Goal: Task Accomplishment & Management: Manage account settings

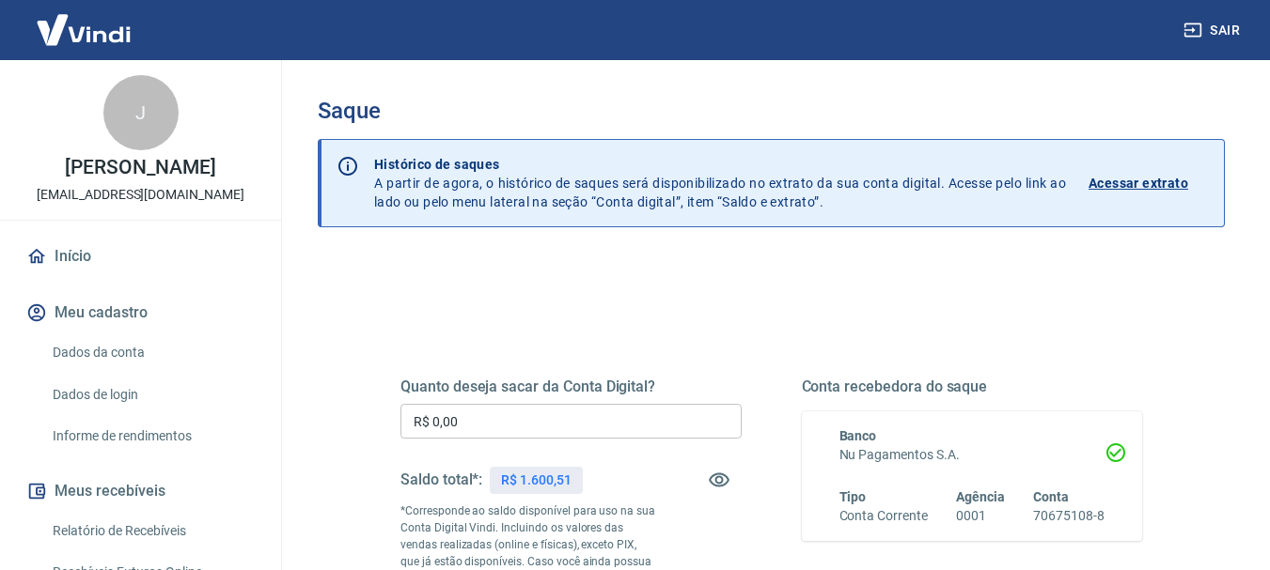
click at [507, 419] on input "R$ 0,00" at bounding box center [570, 421] width 341 height 35
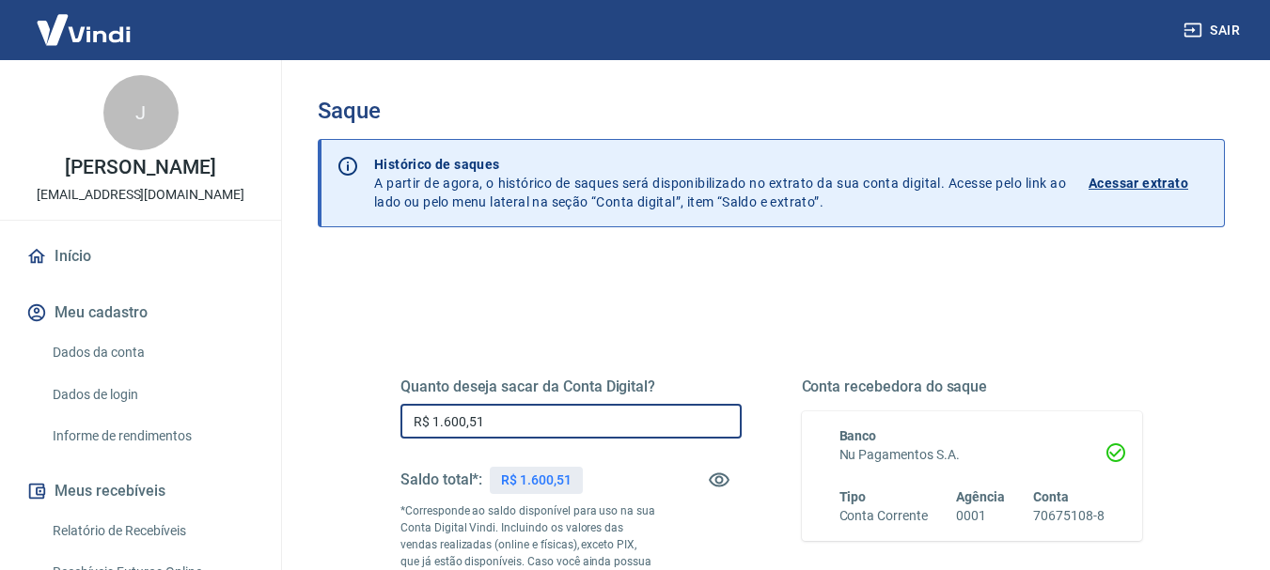
type input "R$ 1.600,51"
click at [616, 332] on div "Quanto deseja sacar da Conta Digital? R$ 1.600,51 ​ Saldo total*: R$ 1.600,51 *…" at bounding box center [771, 522] width 787 height 454
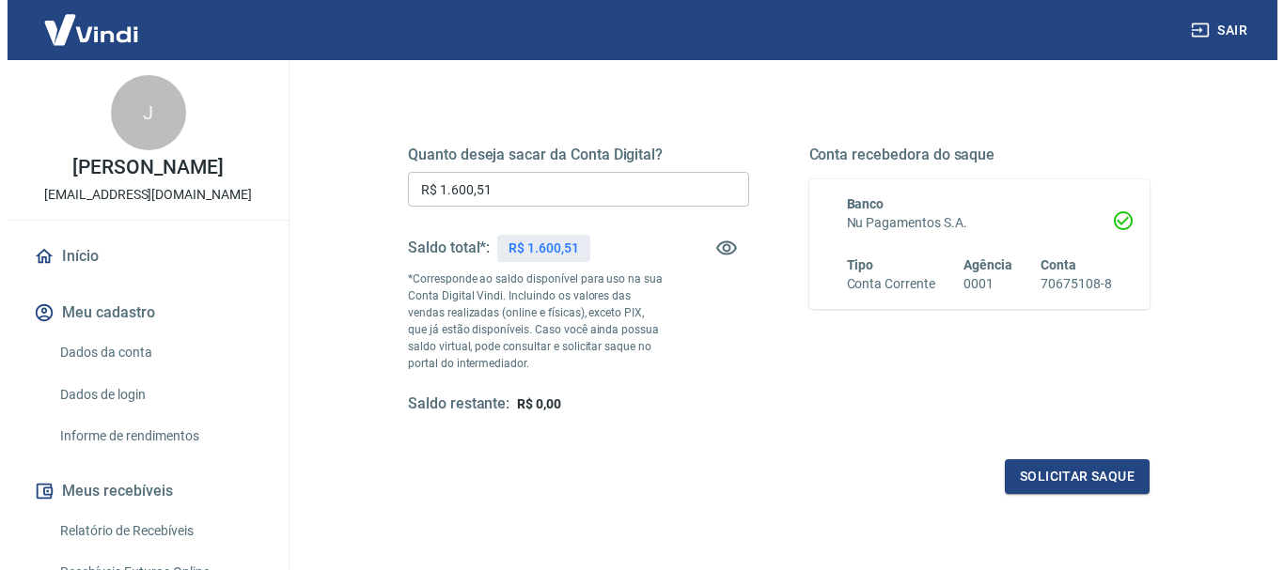
scroll to position [282, 0]
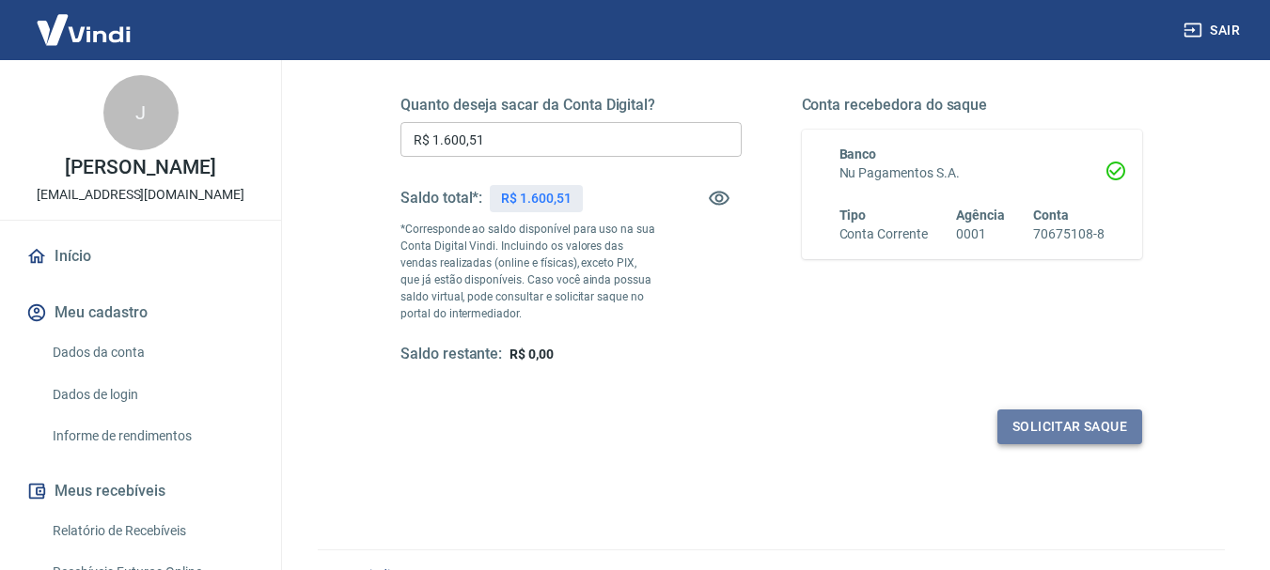
click at [1031, 436] on button "Solicitar saque" at bounding box center [1069, 427] width 145 height 35
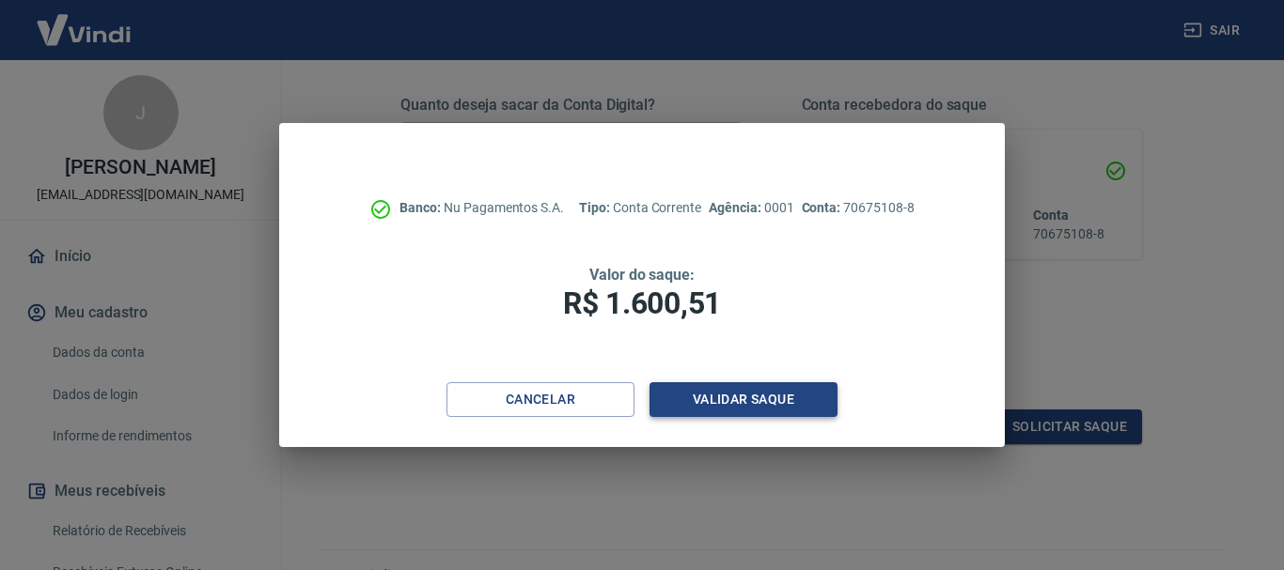
click at [722, 409] on button "Validar saque" at bounding box center [743, 399] width 188 height 35
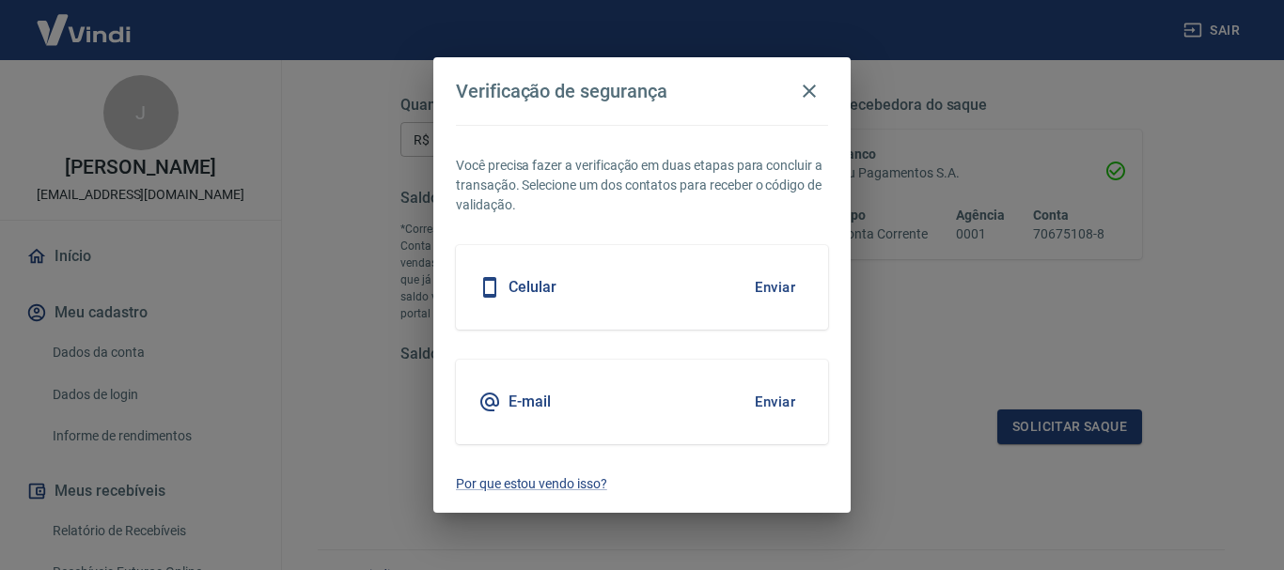
click at [776, 288] on button "Enviar" at bounding box center [774, 287] width 61 height 39
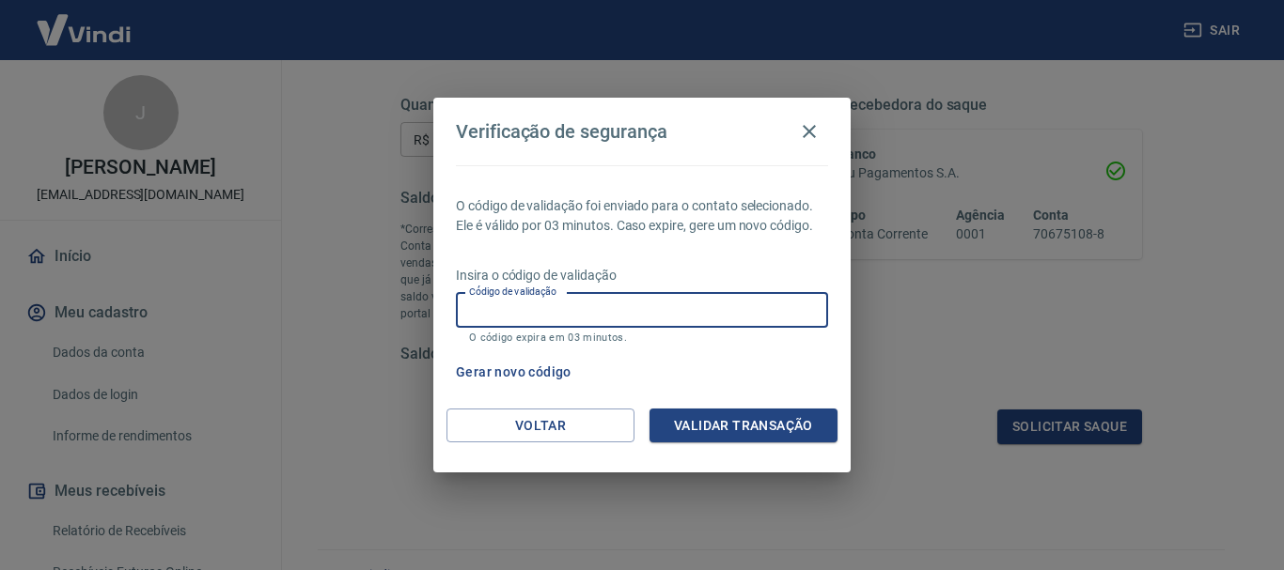
click at [672, 293] on input "Código de validação" at bounding box center [642, 310] width 372 height 35
type input "546232"
click at [699, 420] on button "Validar transação" at bounding box center [743, 426] width 188 height 35
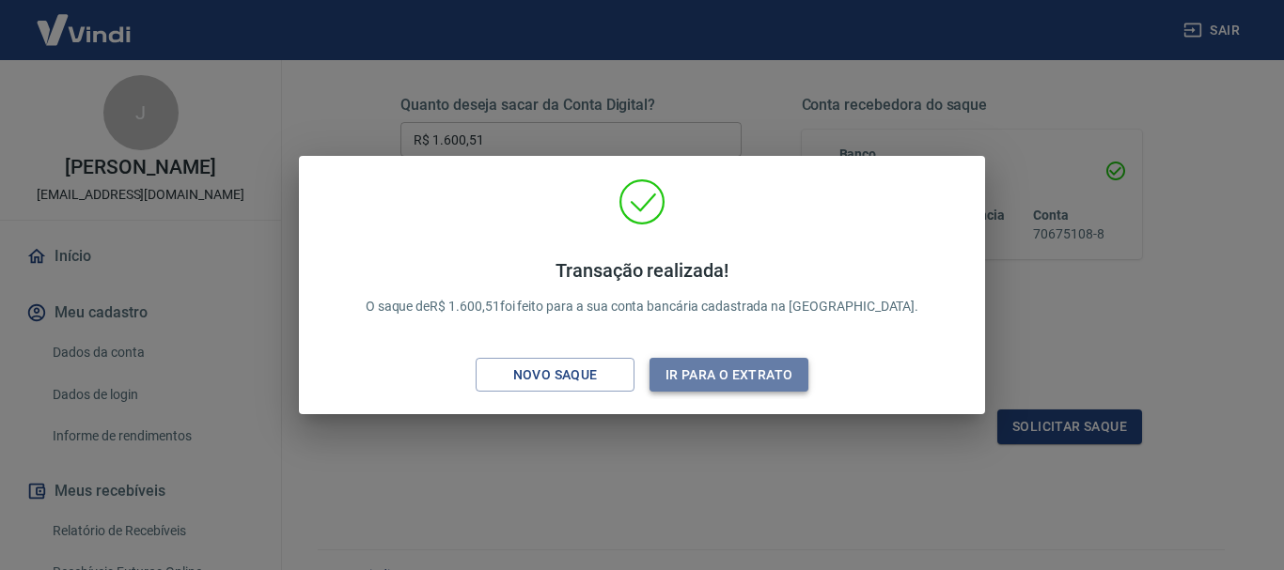
click at [724, 377] on button "Ir para o extrato" at bounding box center [728, 375] width 159 height 35
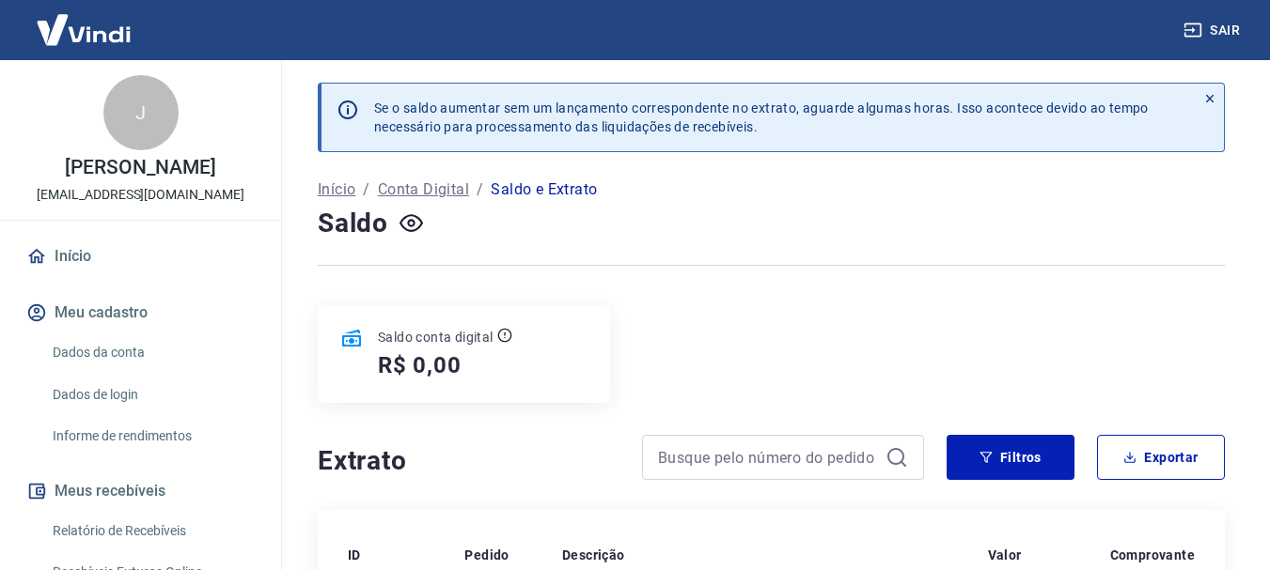
click at [130, 354] on link "Dados da conta" at bounding box center [151, 353] width 213 height 39
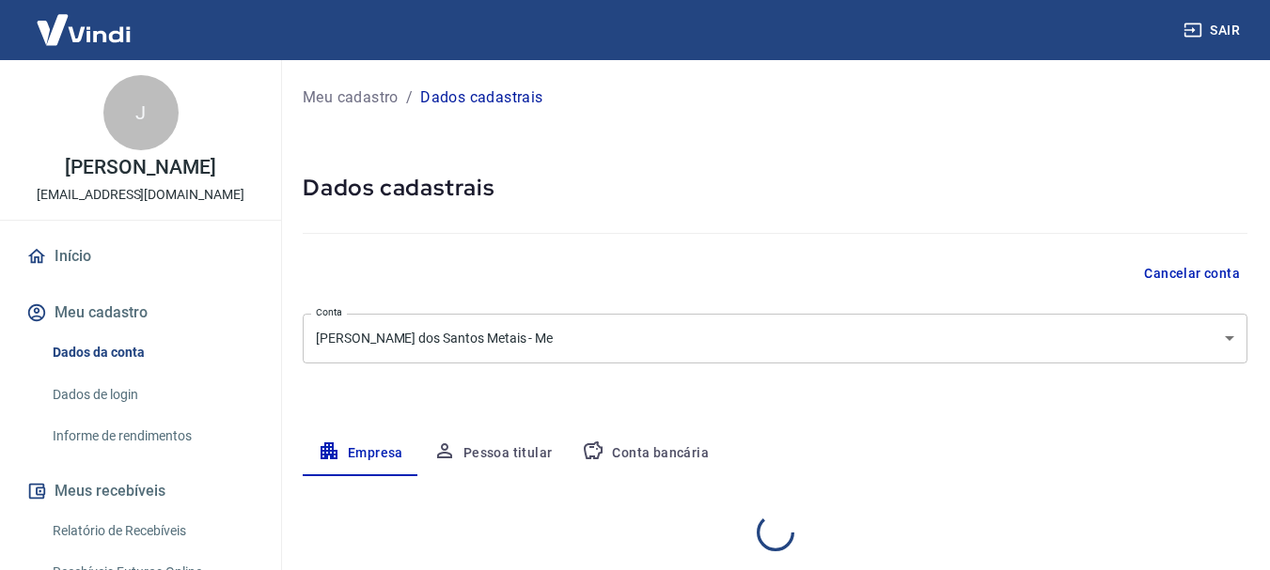
select select "SP"
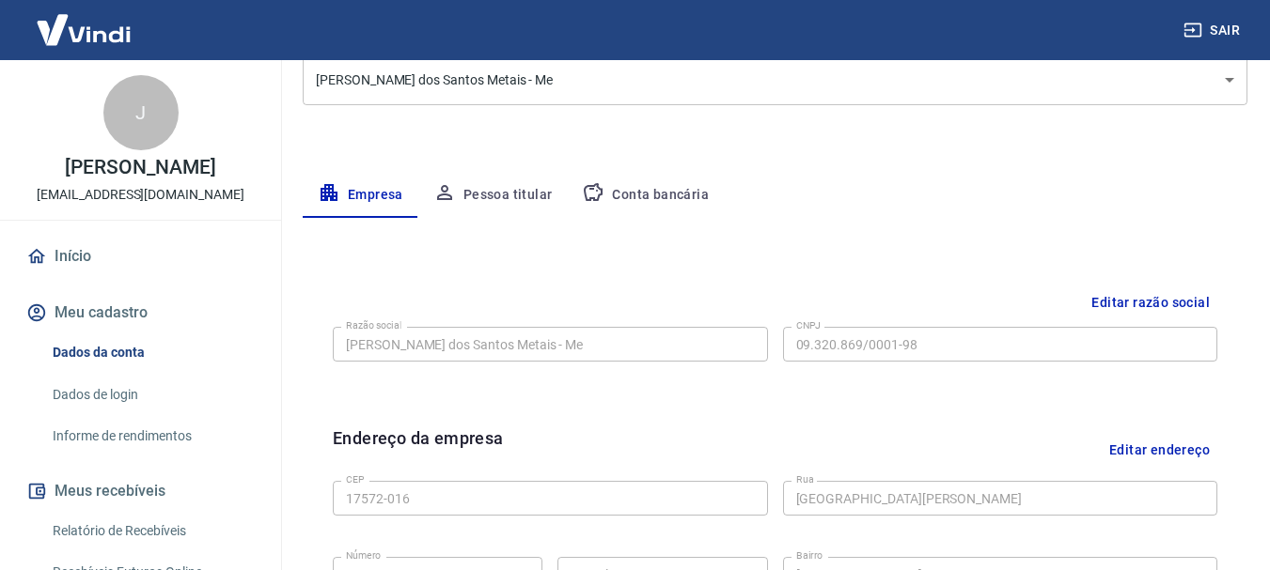
scroll to position [282, 0]
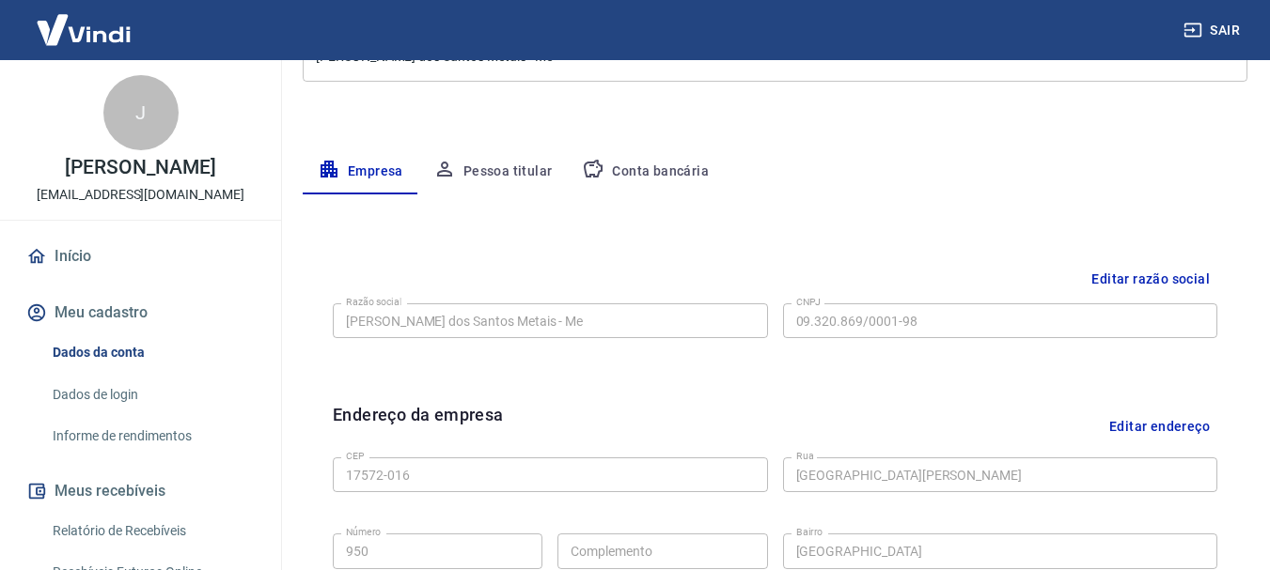
click at [670, 172] on button "Conta bancária" at bounding box center [645, 171] width 157 height 45
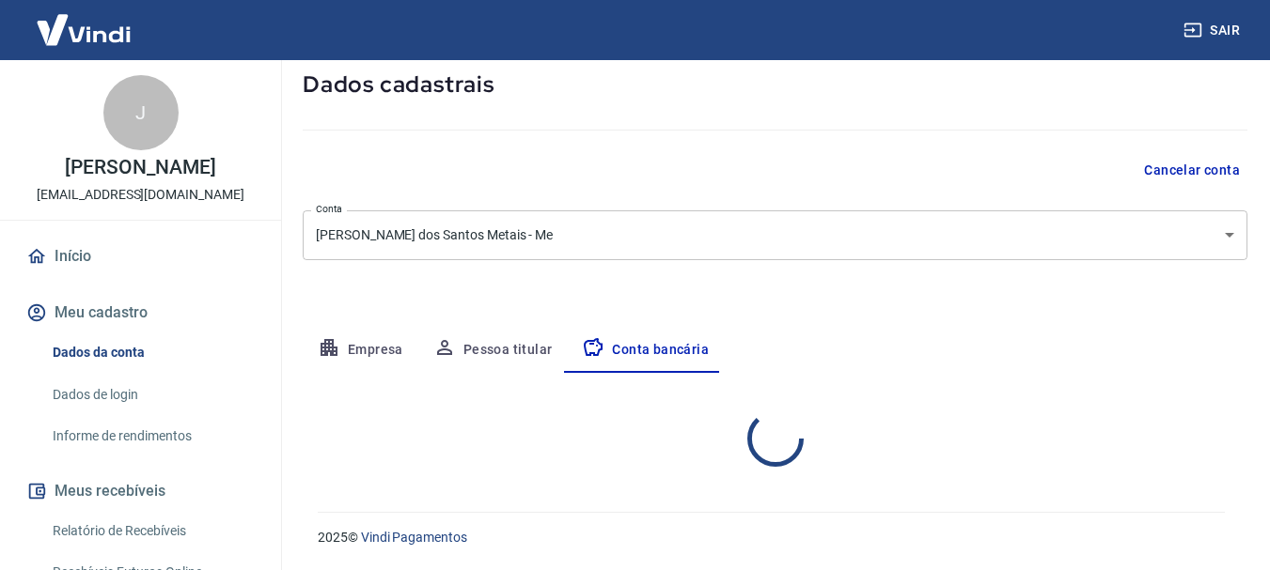
select select "1"
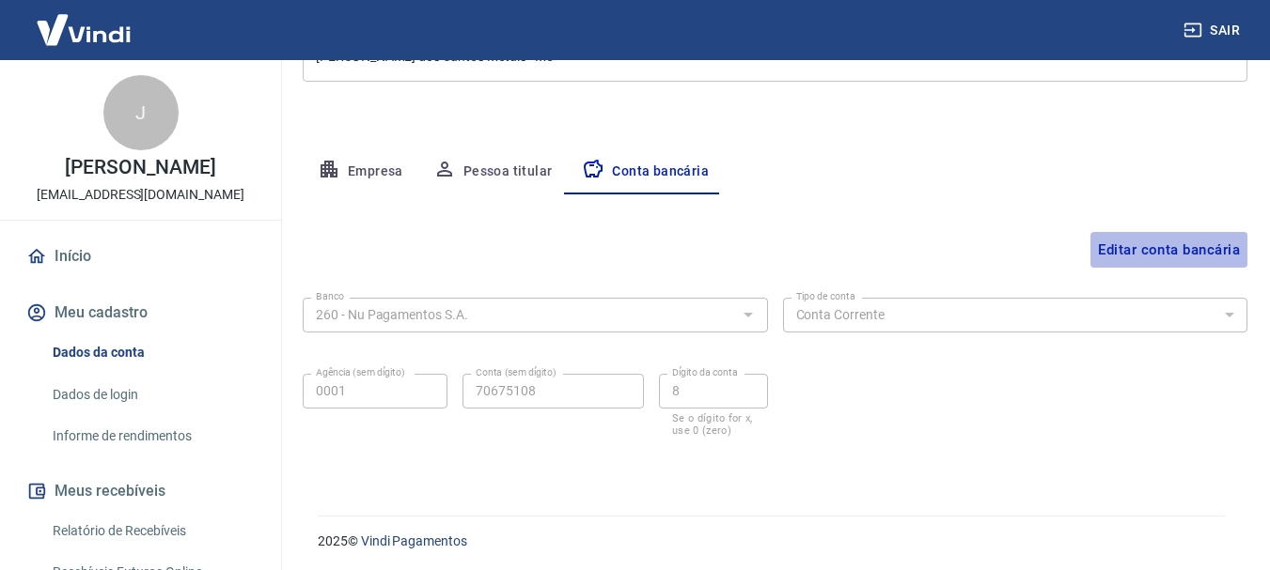
click at [1148, 251] on button "Editar conta bancária" at bounding box center [1168, 250] width 157 height 36
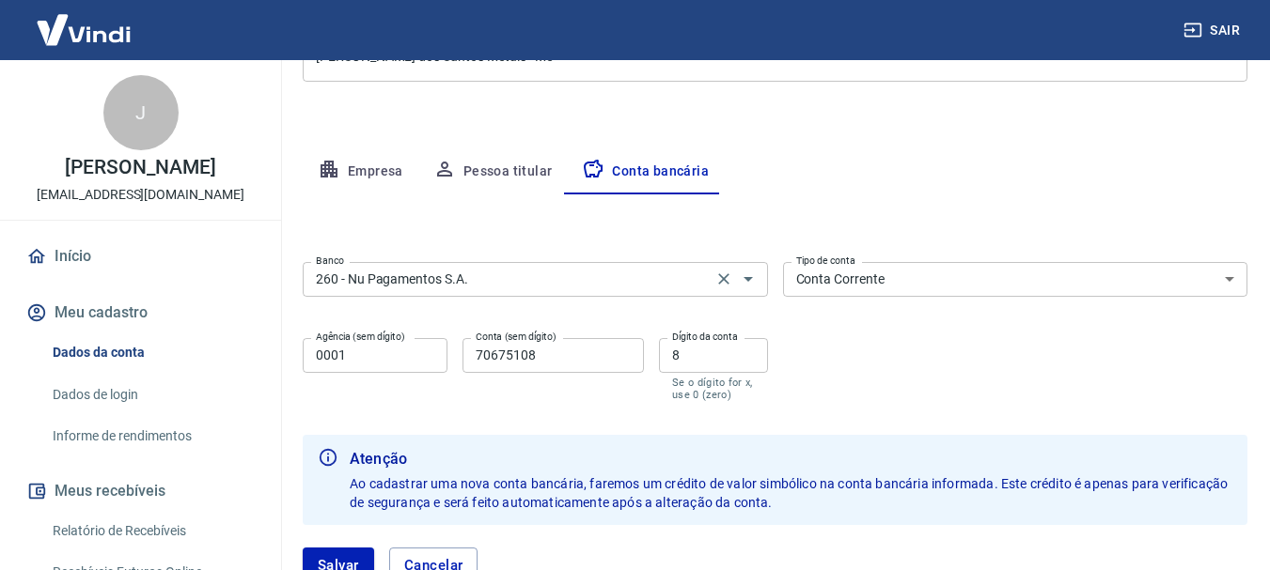
click at [599, 277] on input "260 - Nu Pagamentos S.A." at bounding box center [507, 279] width 398 height 23
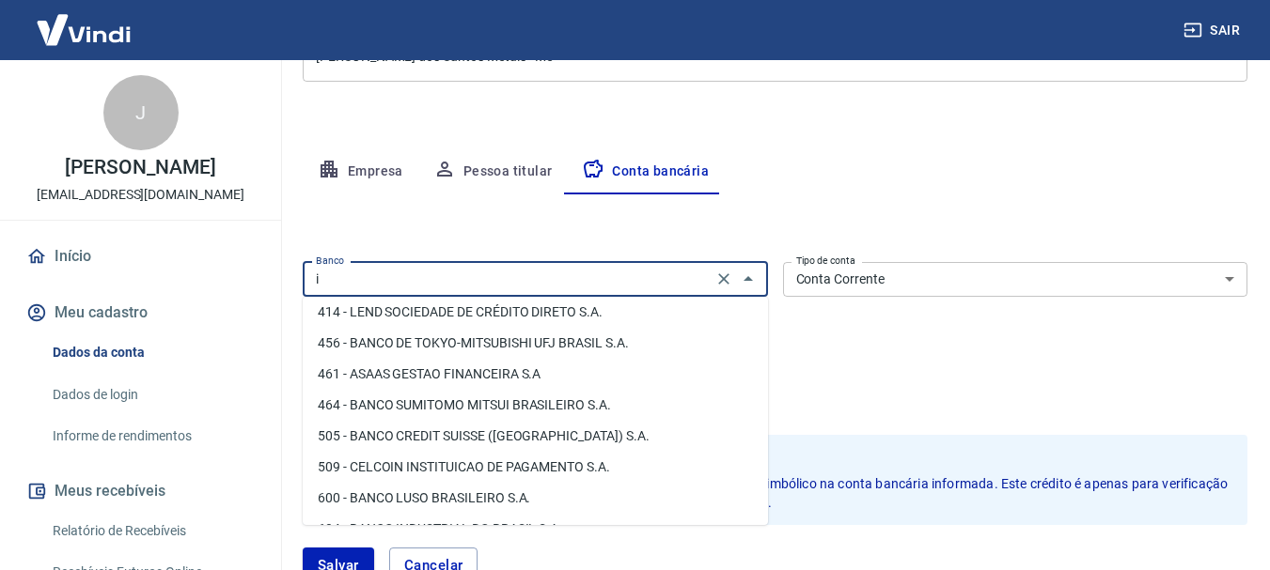
scroll to position [0, 0]
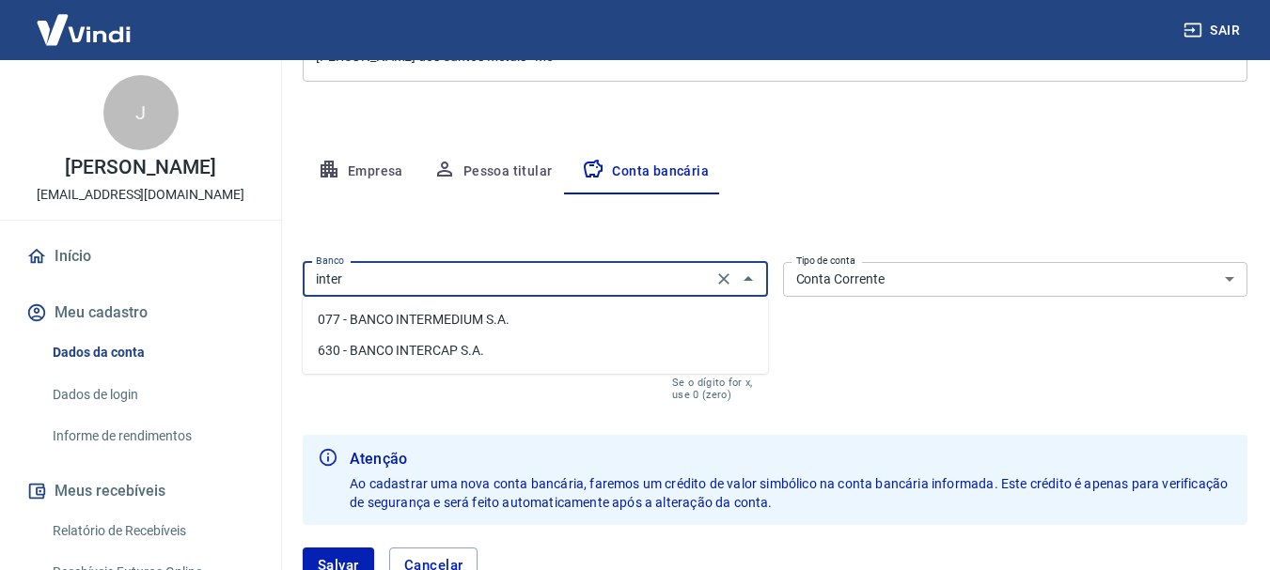
click at [587, 313] on li "077 - BANCO INTERMEDIUM S.A." at bounding box center [535, 319] width 465 height 31
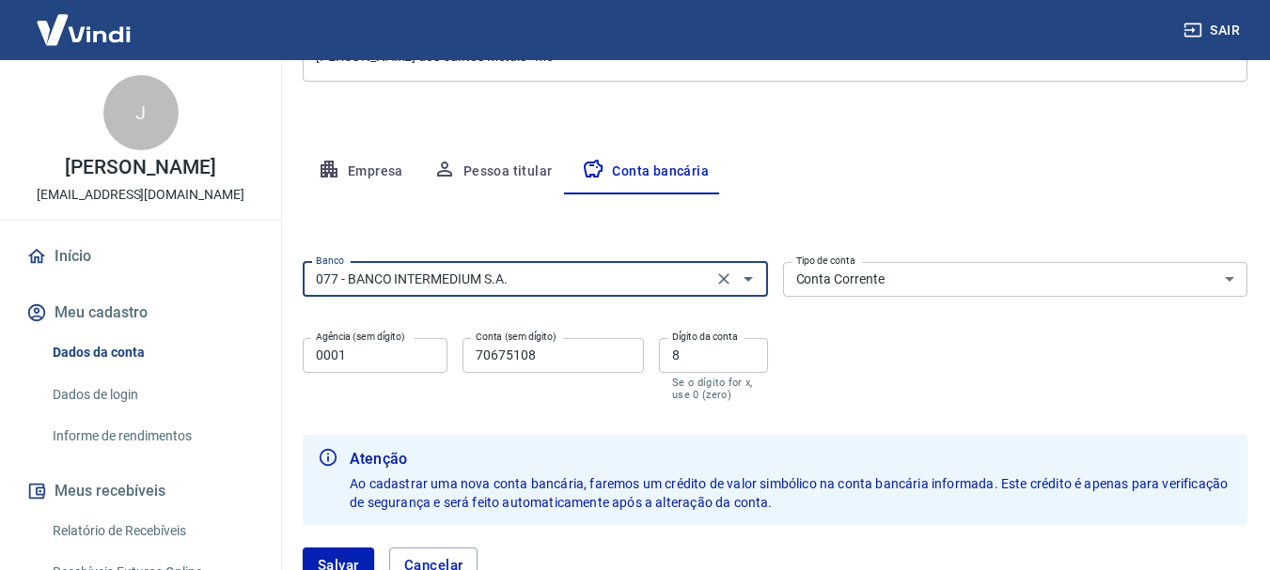
type input "077 - BANCO INTERMEDIUM S.A."
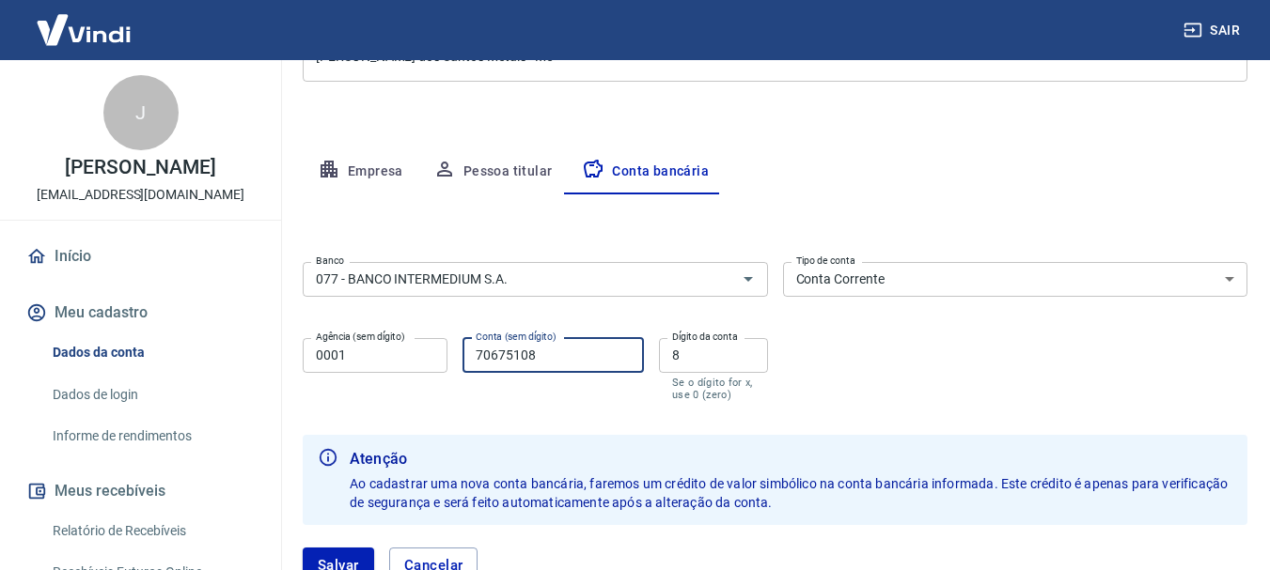
click at [572, 359] on input "70675108" at bounding box center [552, 355] width 181 height 35
type input "7"
type input "4108121"
click at [879, 363] on div "Banco 077 - BANCO INTERMEDIUM S.A. Banco Tipo de conta Conta Corrente Conta Pou…" at bounding box center [775, 330] width 944 height 150
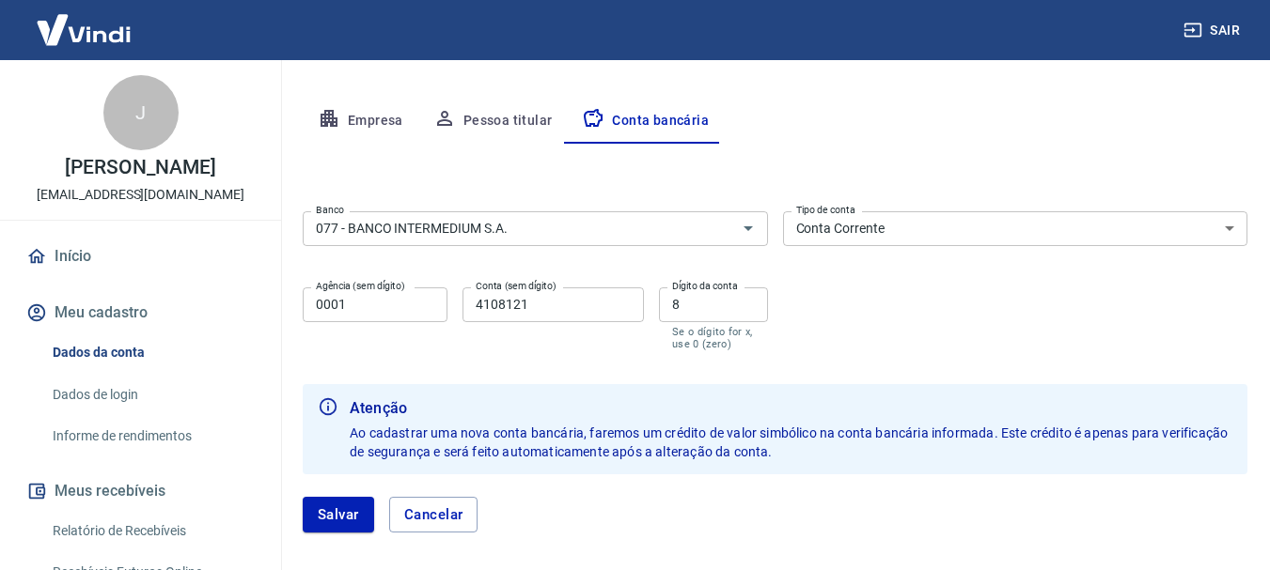
scroll to position [376, 0]
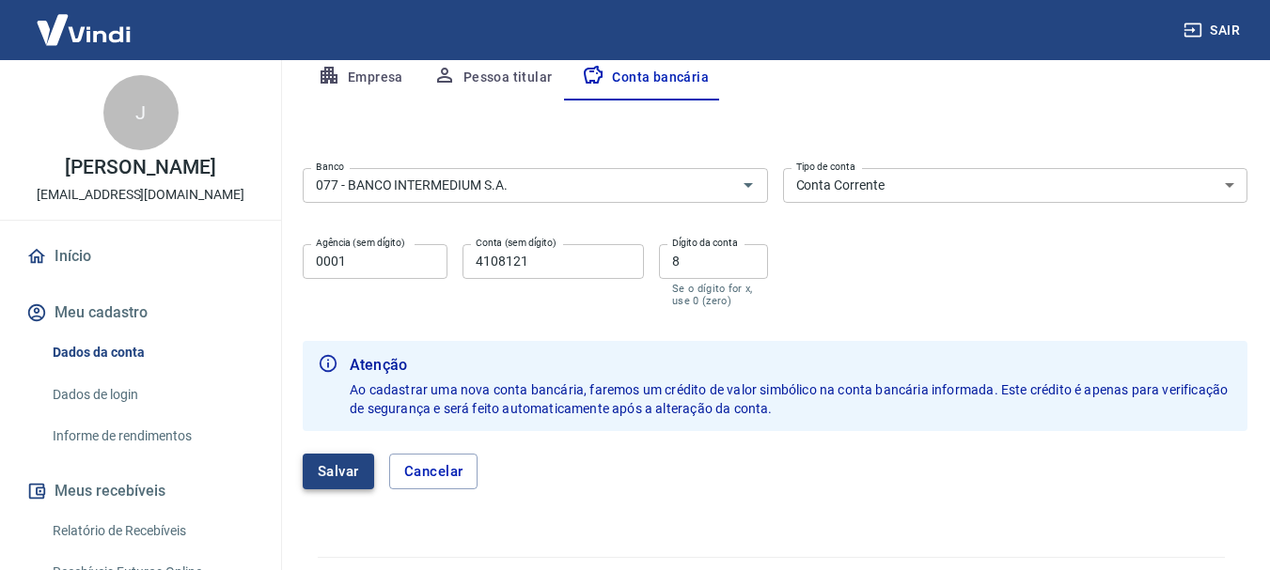
click at [325, 473] on button "Salvar" at bounding box center [338, 472] width 71 height 36
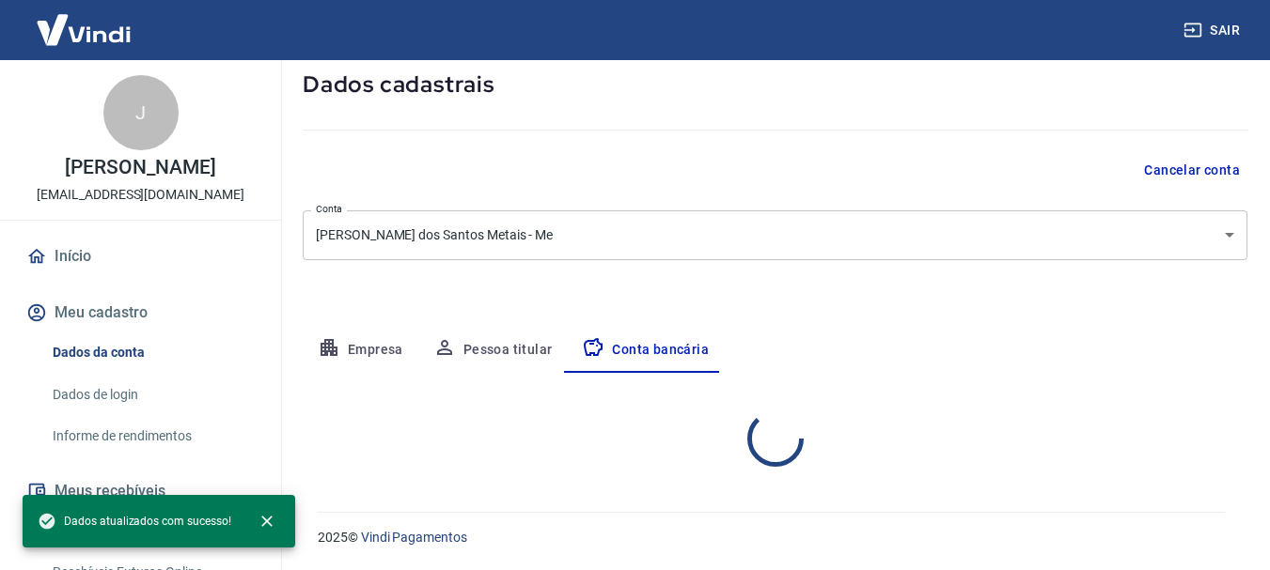
select select "1"
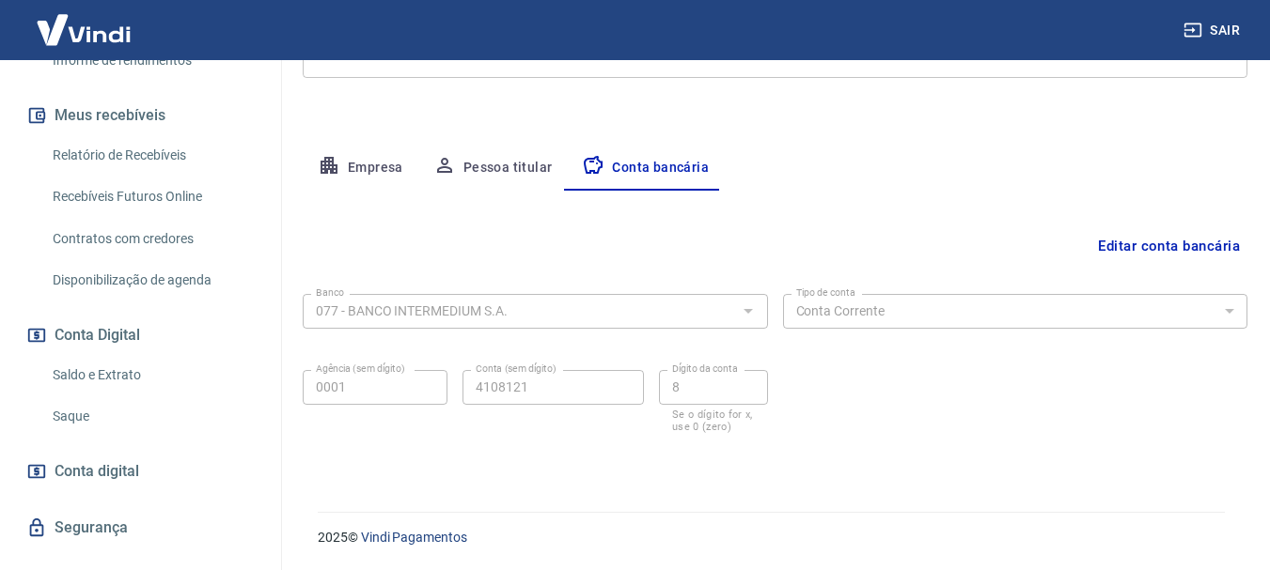
scroll to position [411, 0]
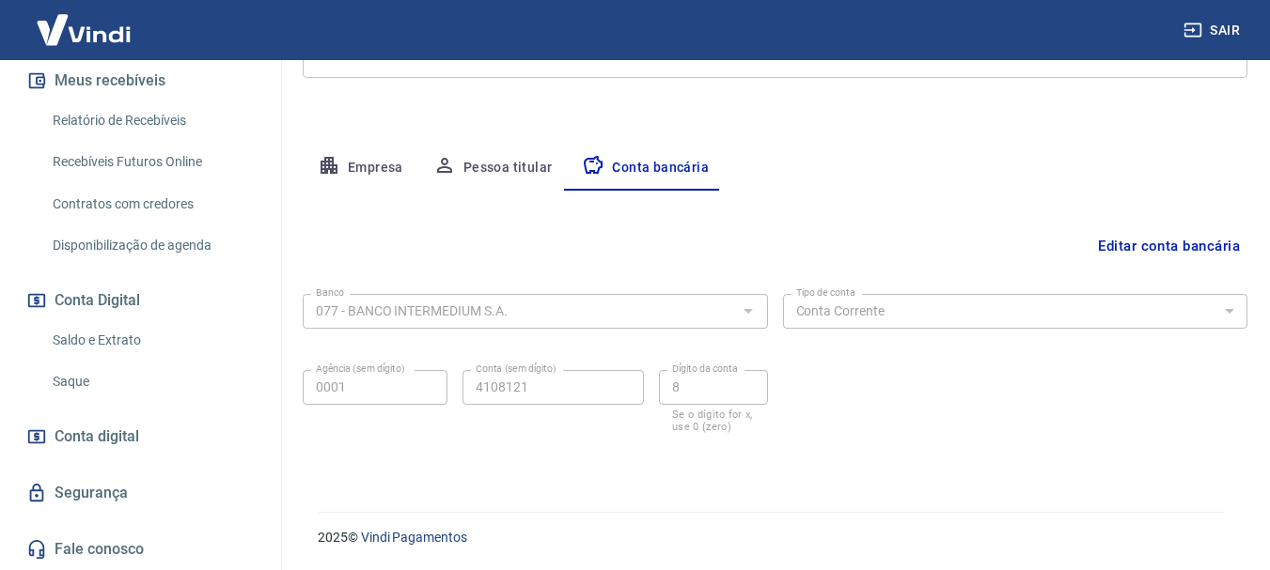
click at [105, 494] on link "Segurança" at bounding box center [141, 493] width 236 height 41
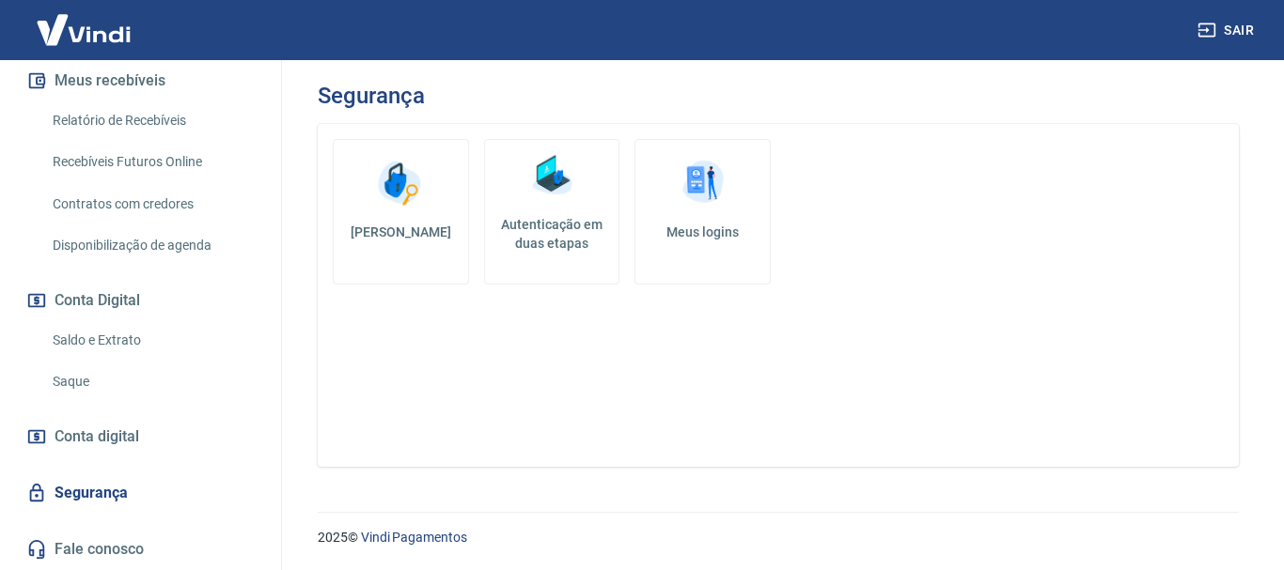
click at [705, 233] on h5 "Meus logins" at bounding box center [702, 232] width 104 height 19
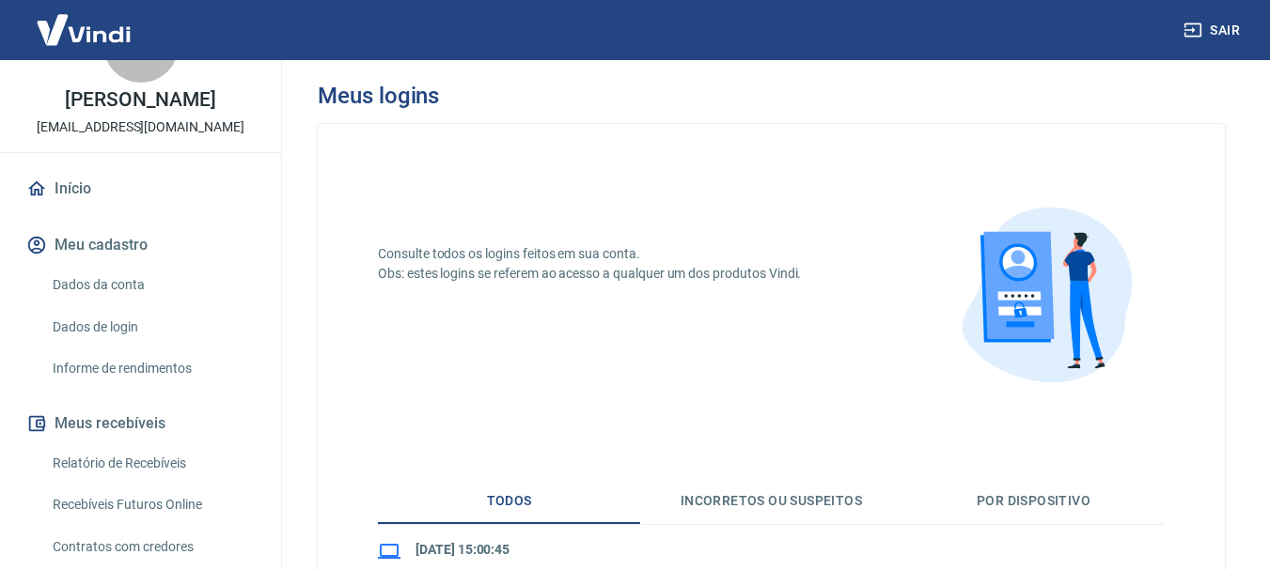
scroll to position [35, 0]
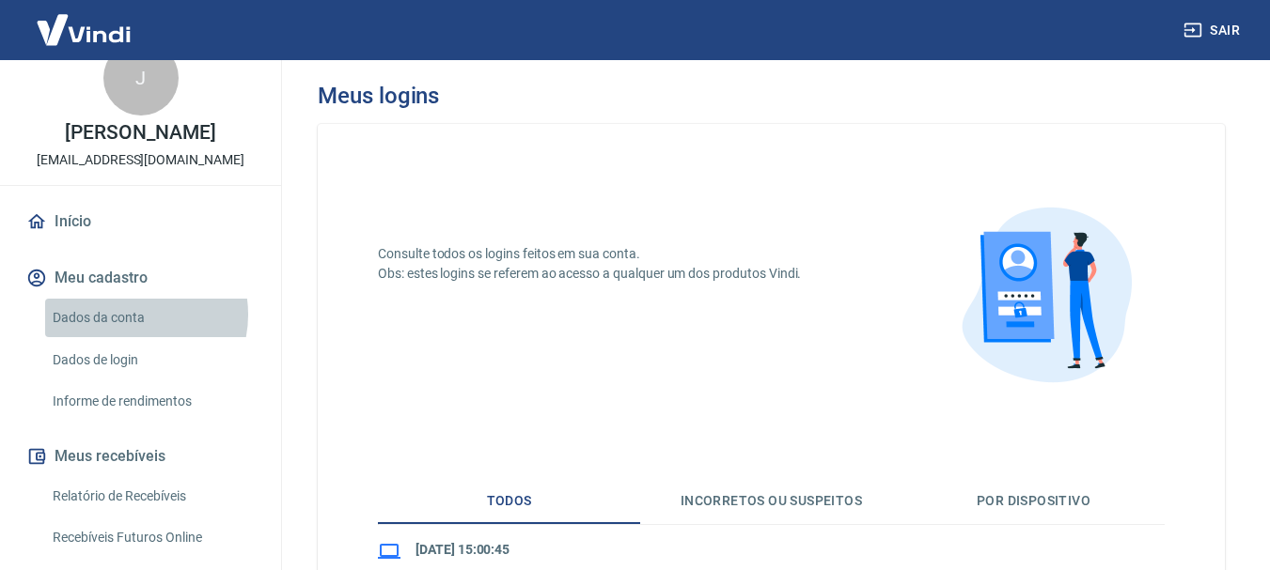
click at [132, 315] on link "Dados da conta" at bounding box center [151, 318] width 213 height 39
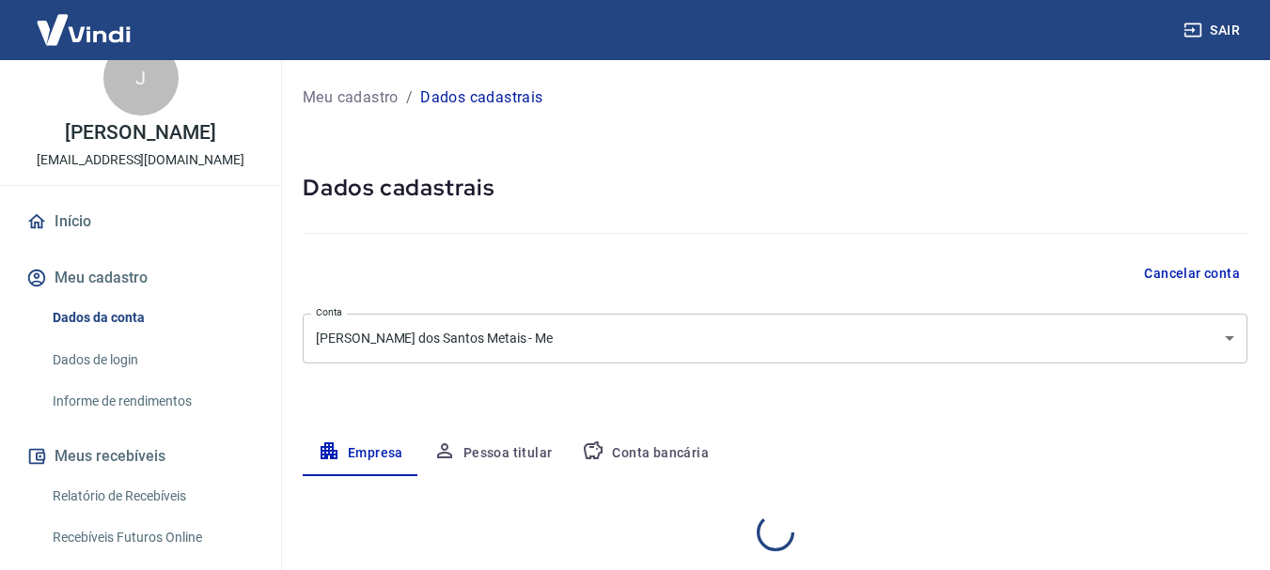
select select "SP"
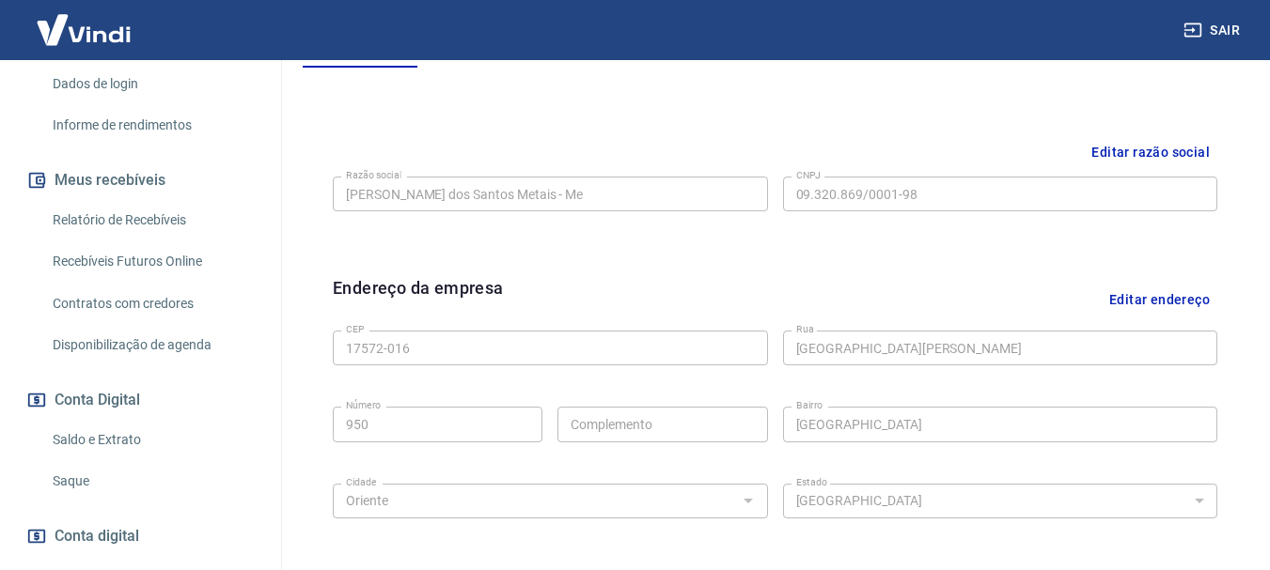
scroll to position [317, 0]
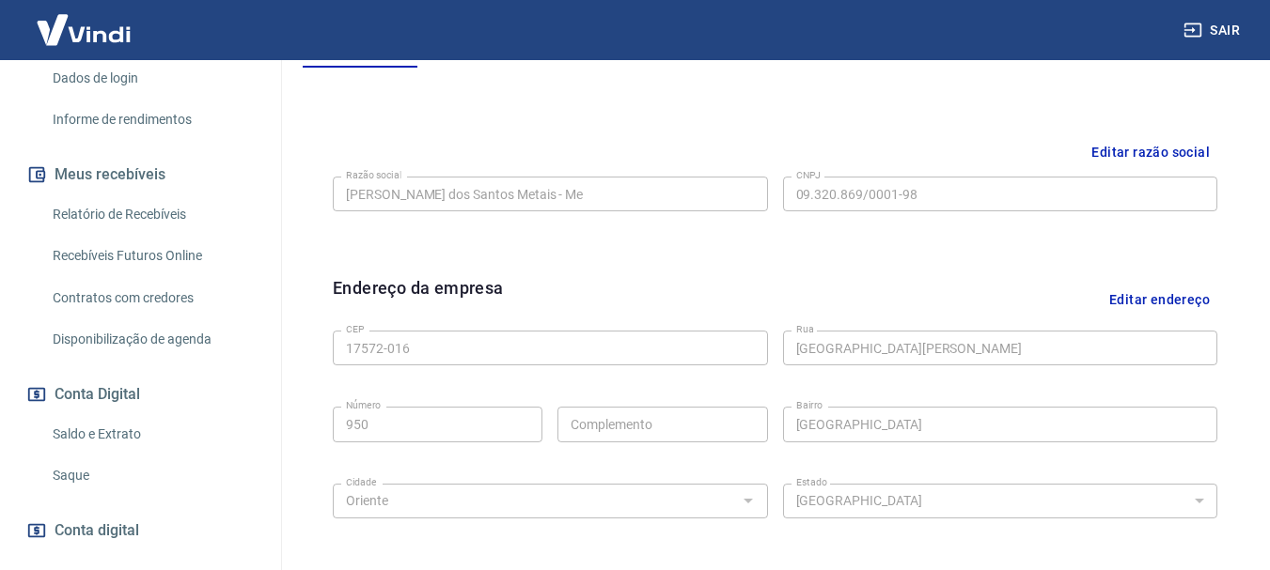
click at [135, 301] on link "Contratos com credores" at bounding box center [151, 298] width 213 height 39
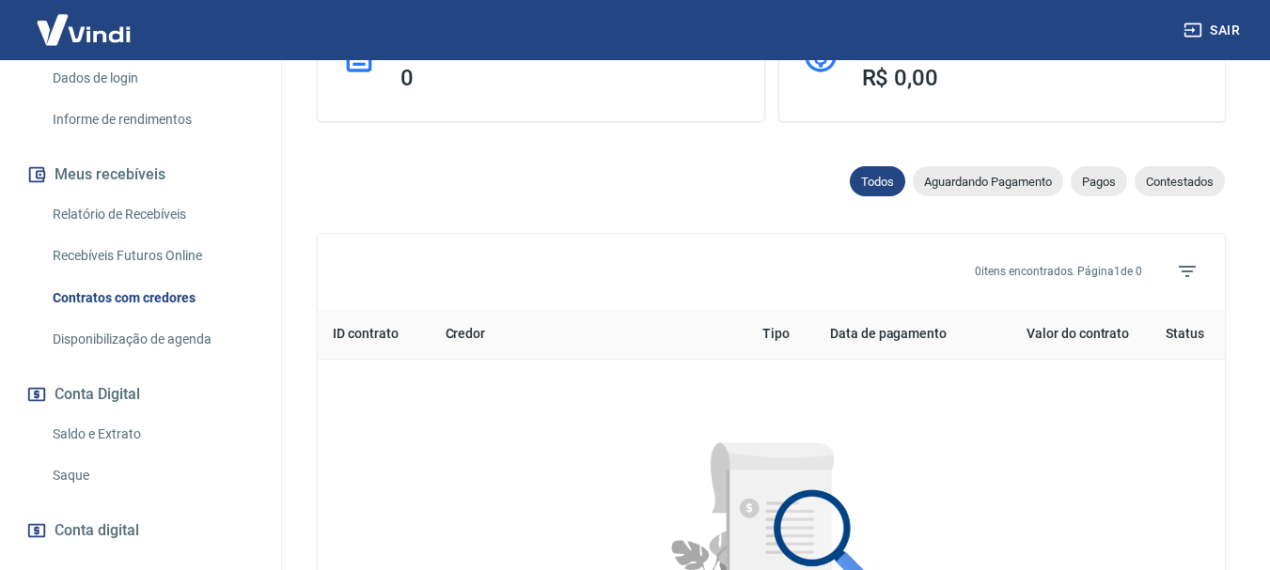
scroll to position [364, 0]
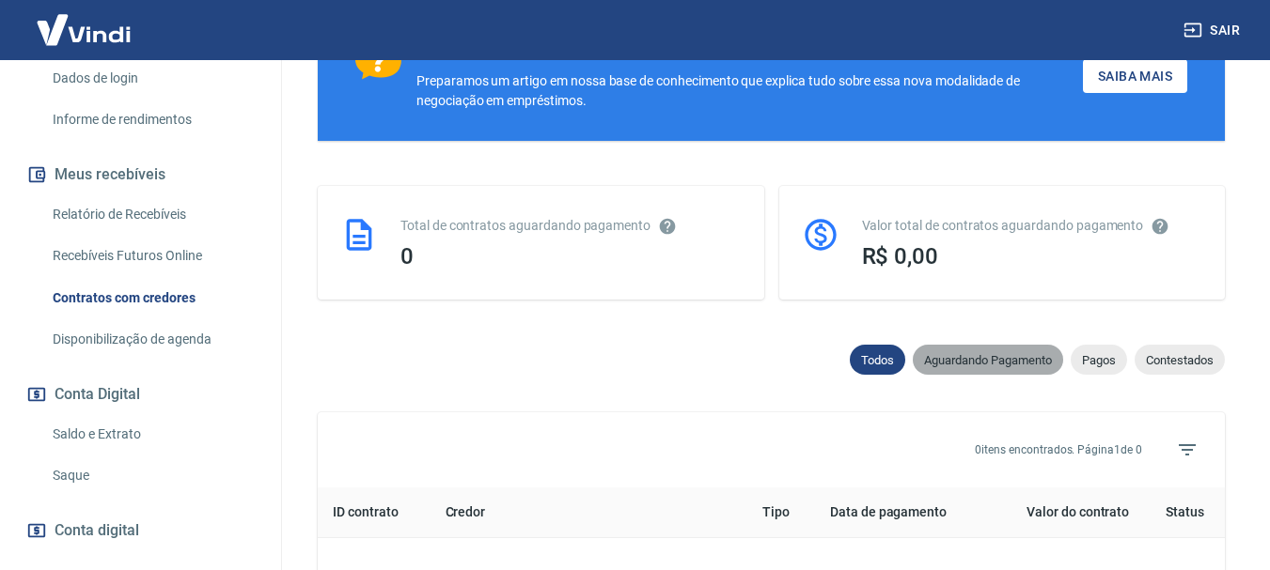
click at [1014, 364] on span "Aguardando Pagamento" at bounding box center [988, 360] width 150 height 14
select select "waiting_payment"
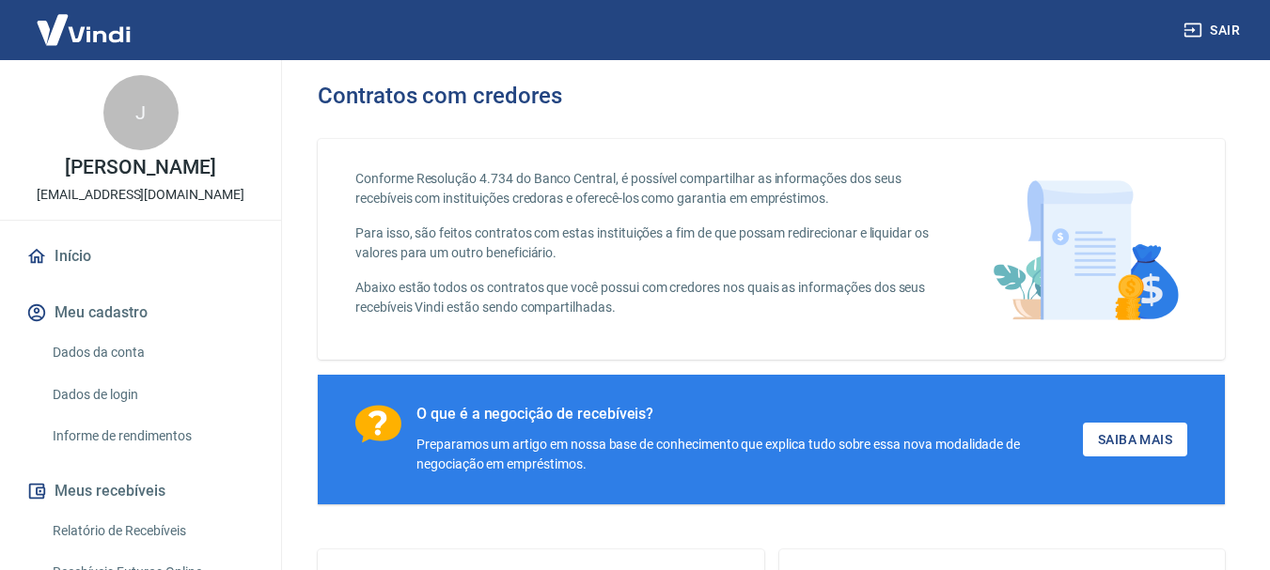
click at [73, 257] on link "Início" at bounding box center [141, 256] width 236 height 41
